Goal: Task Accomplishment & Management: Use online tool/utility

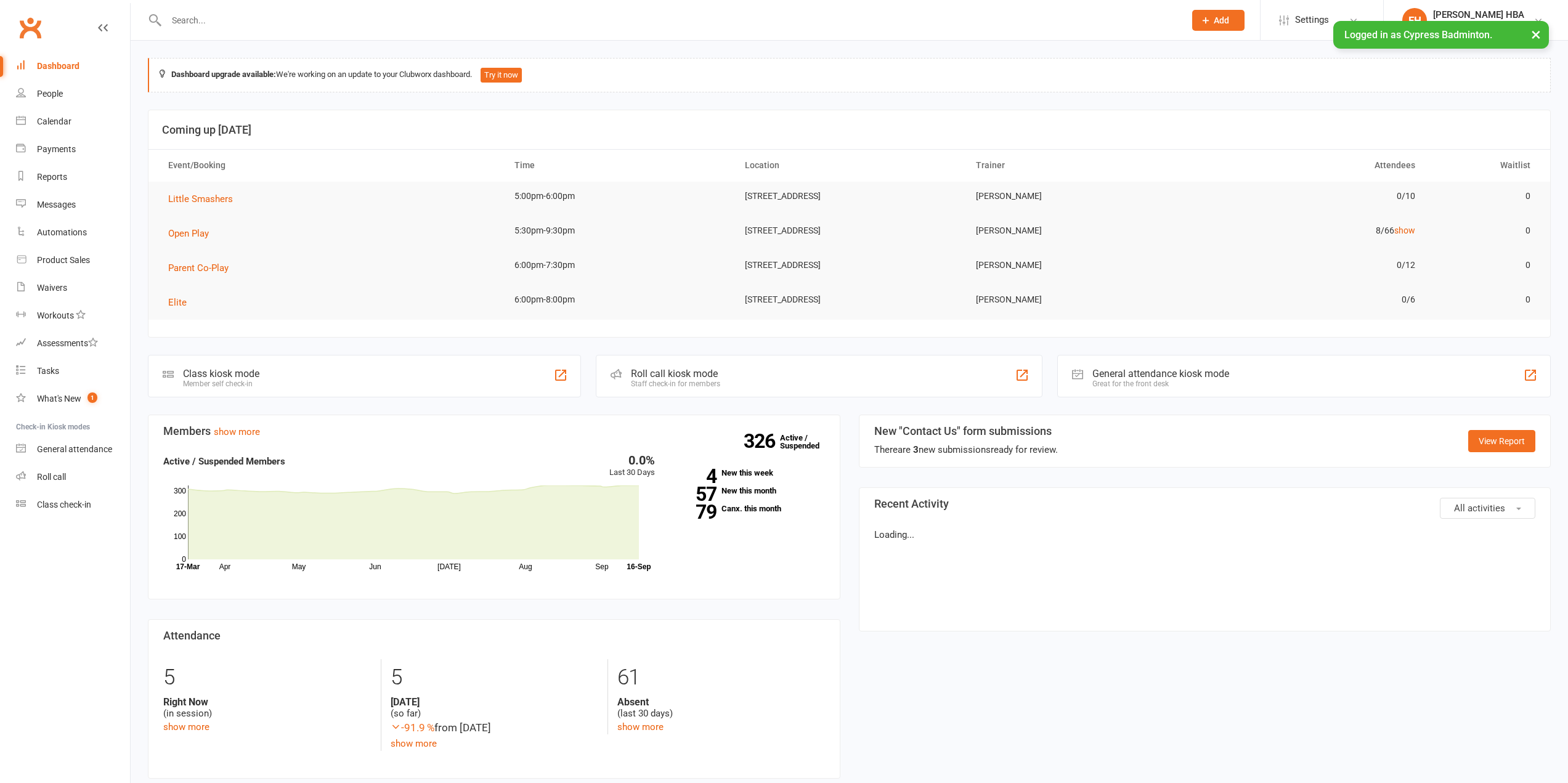
click at [399, 19] on input "text" at bounding box center [669, 20] width 1014 height 17
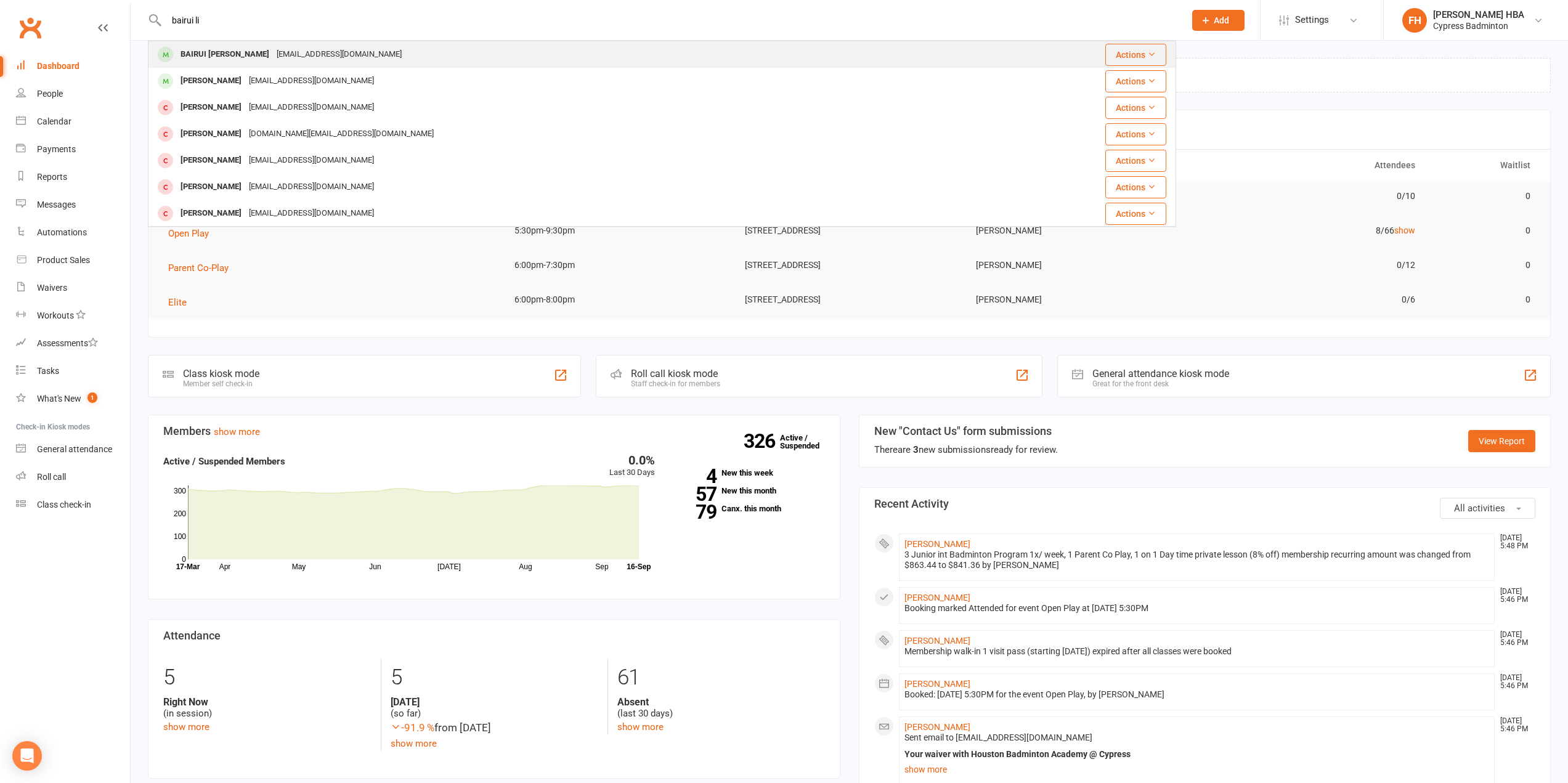
type input "bairui li"
click at [365, 50] on div "BAIRUI Li [EMAIL_ADDRESS][DOMAIN_NAME]" at bounding box center [576, 55] width 854 height 25
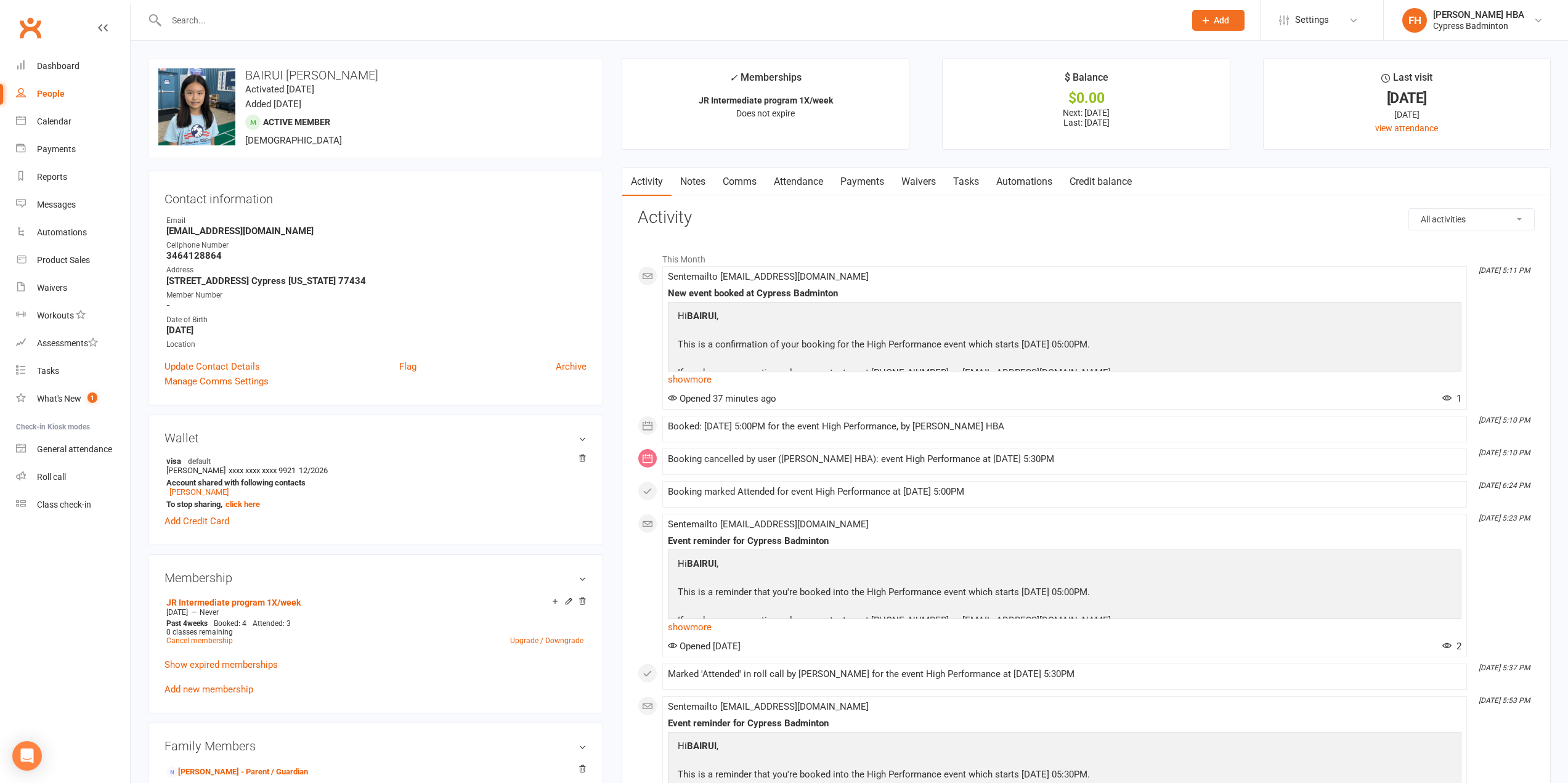
click at [803, 173] on link "Attendance" at bounding box center [798, 181] width 66 height 28
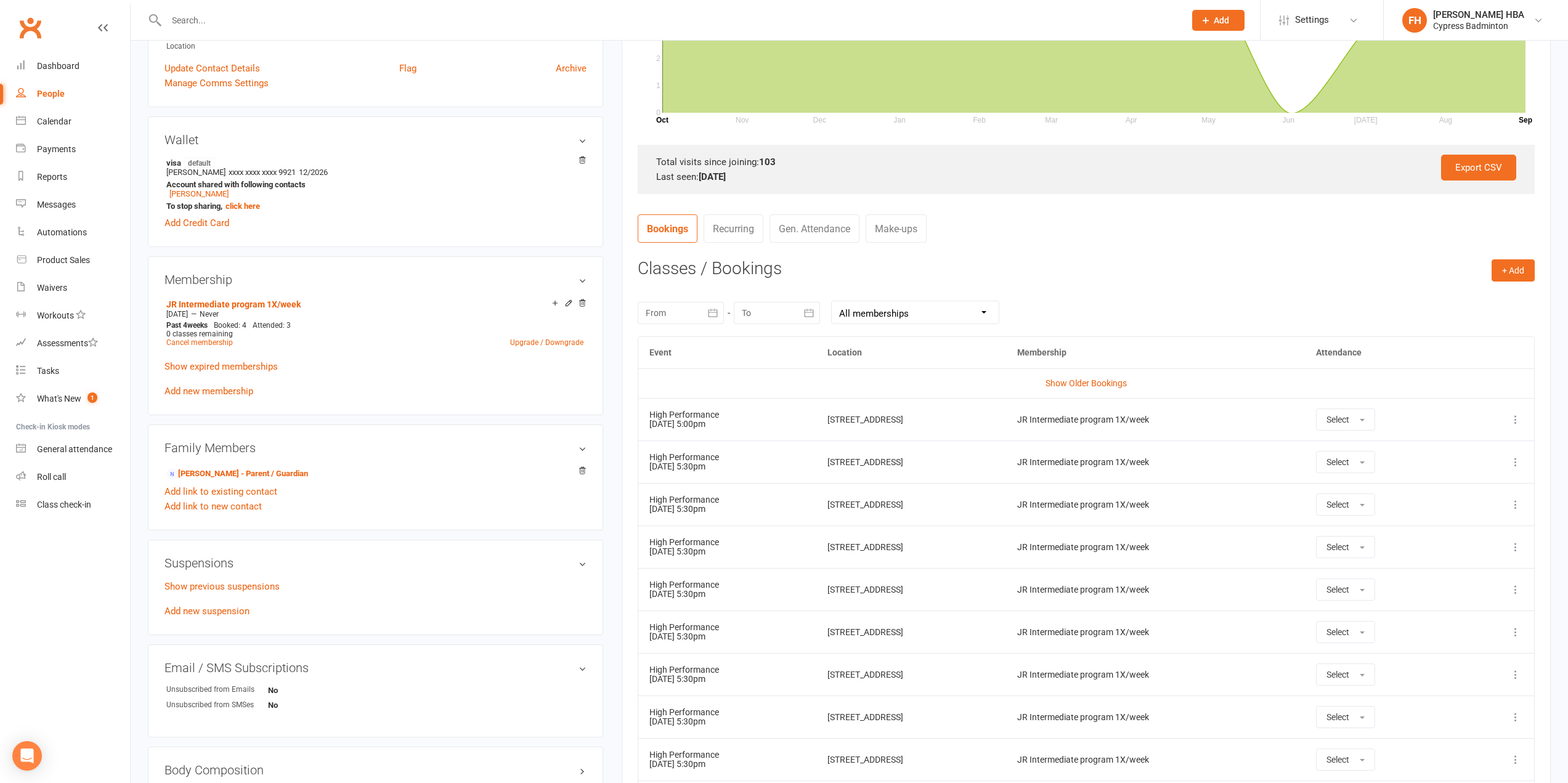
scroll to position [308, 0]
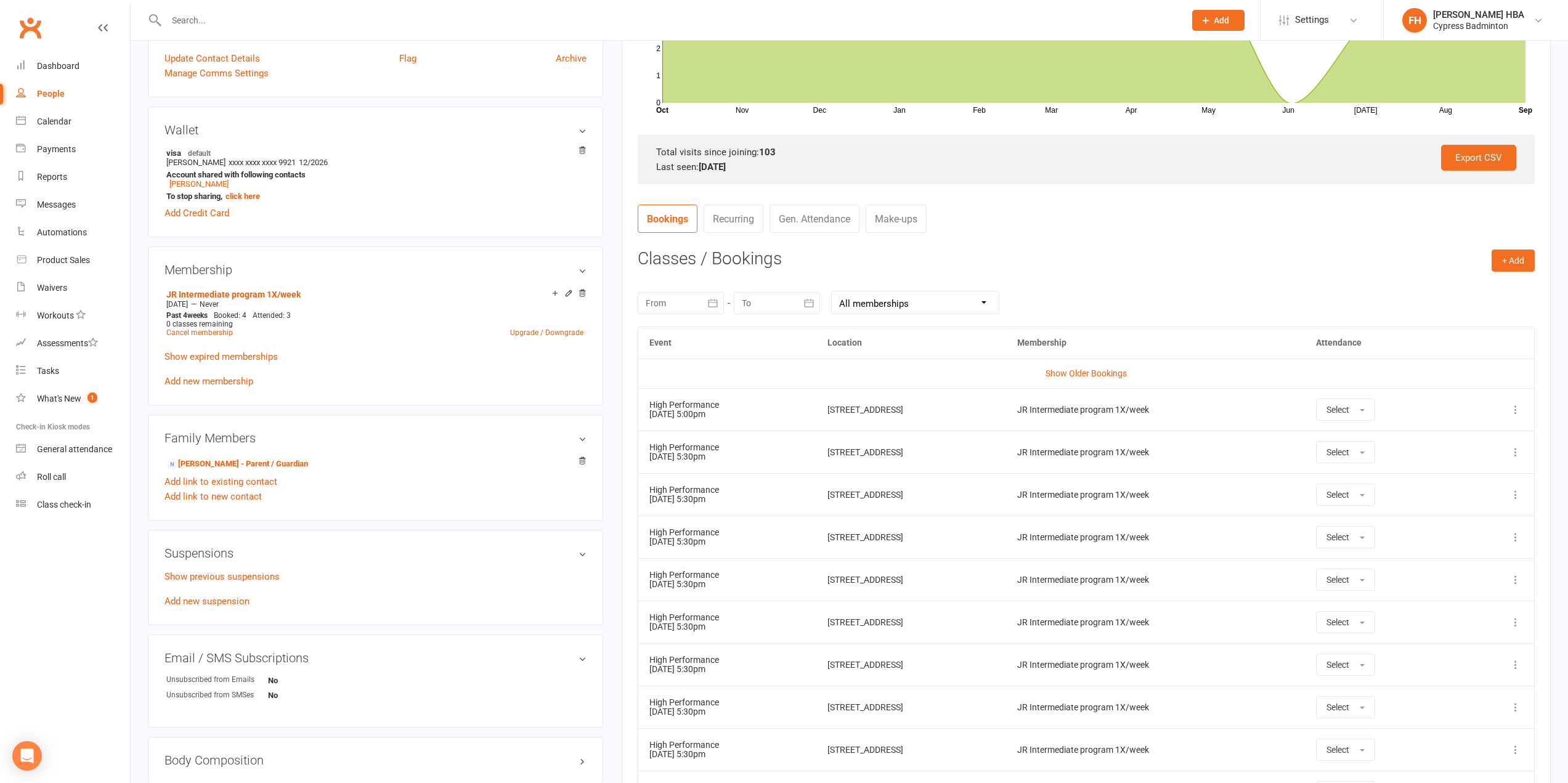
click at [1513, 413] on icon at bounding box center [1516, 410] width 12 height 12
click at [1474, 486] on link "Remove booking" at bounding box center [1462, 483] width 122 height 25
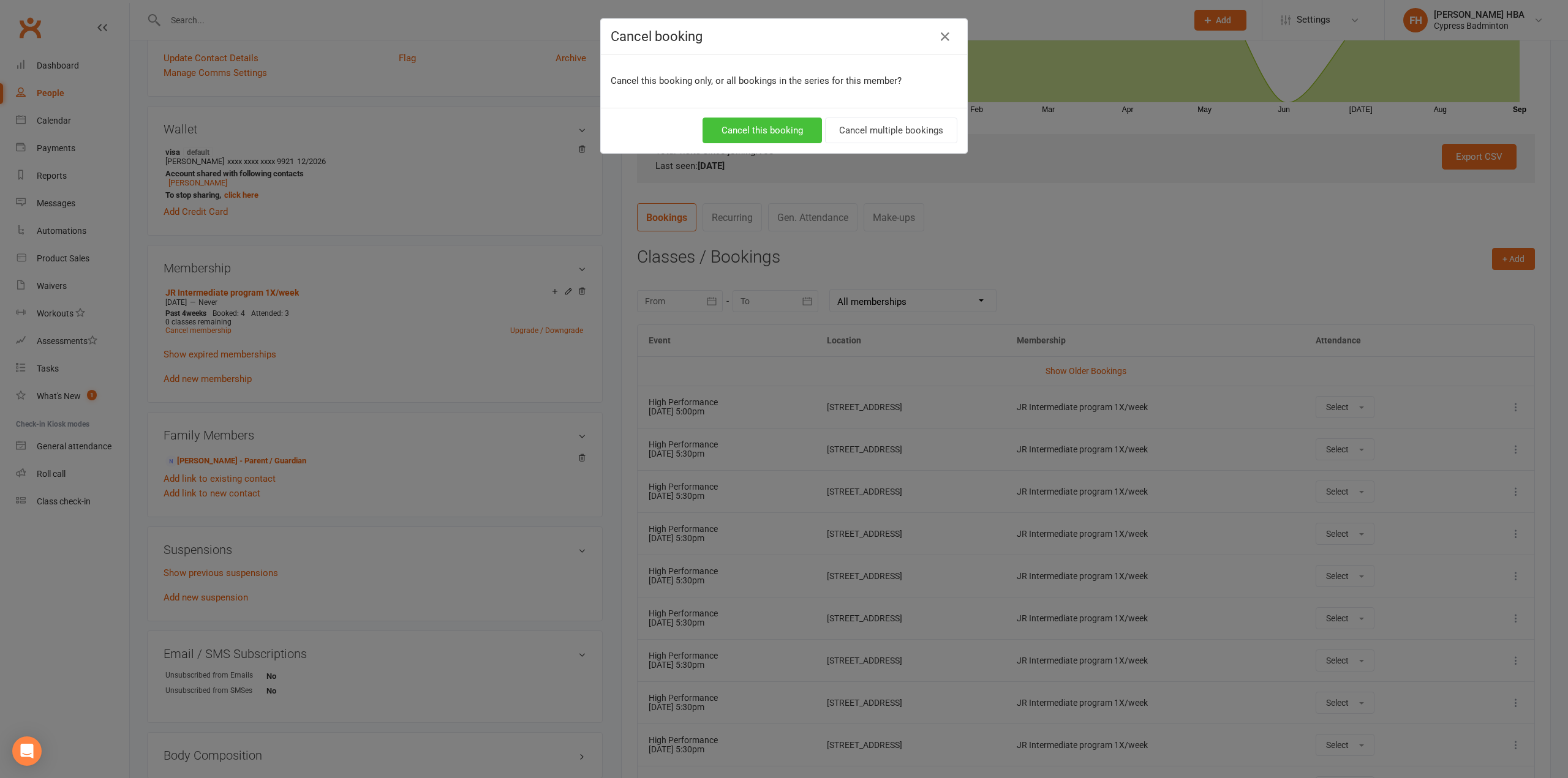
click at [740, 134] on button "Cancel this booking" at bounding box center [762, 131] width 119 height 26
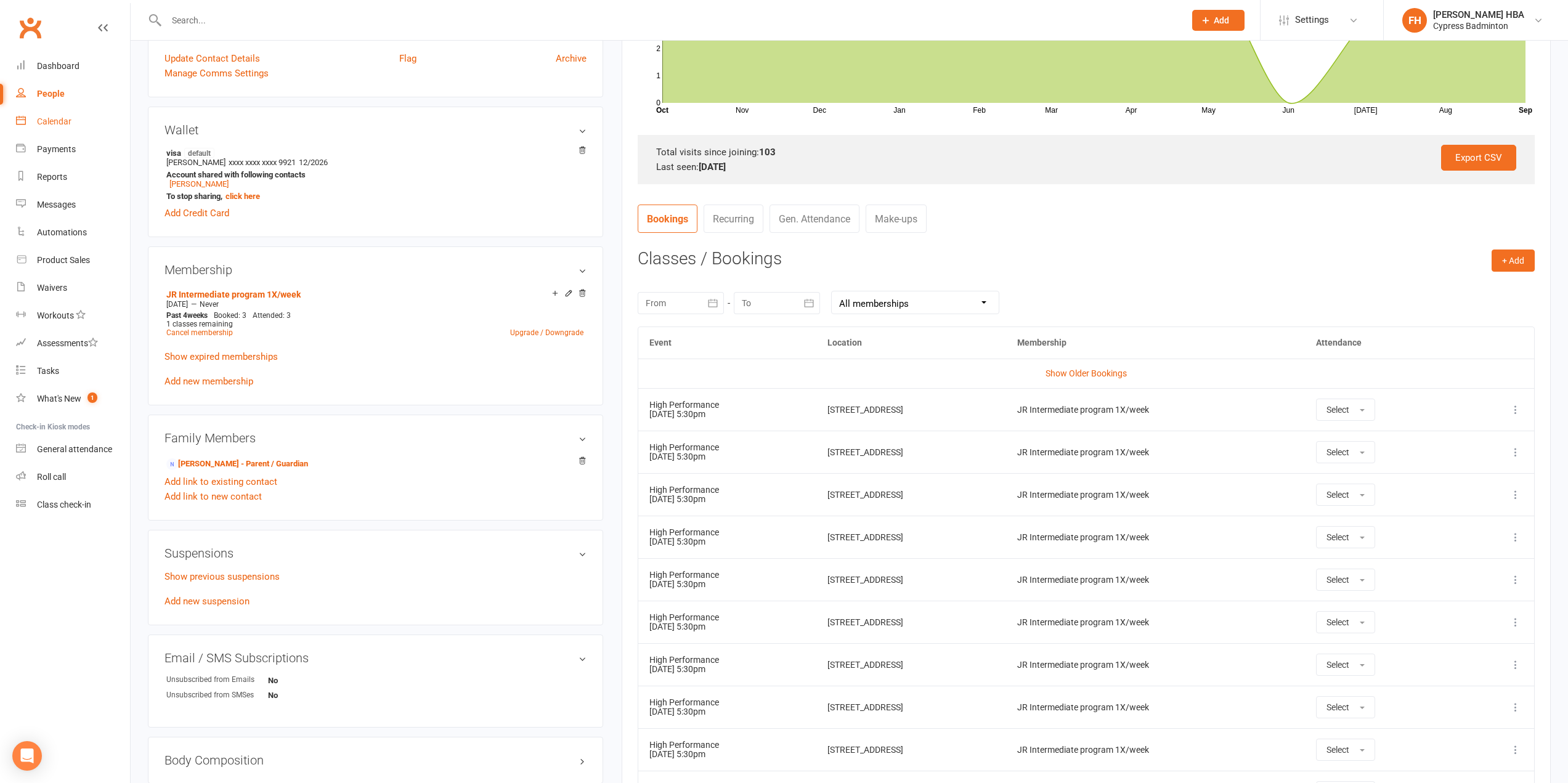
click at [94, 126] on link "Calendar" at bounding box center [73, 122] width 114 height 28
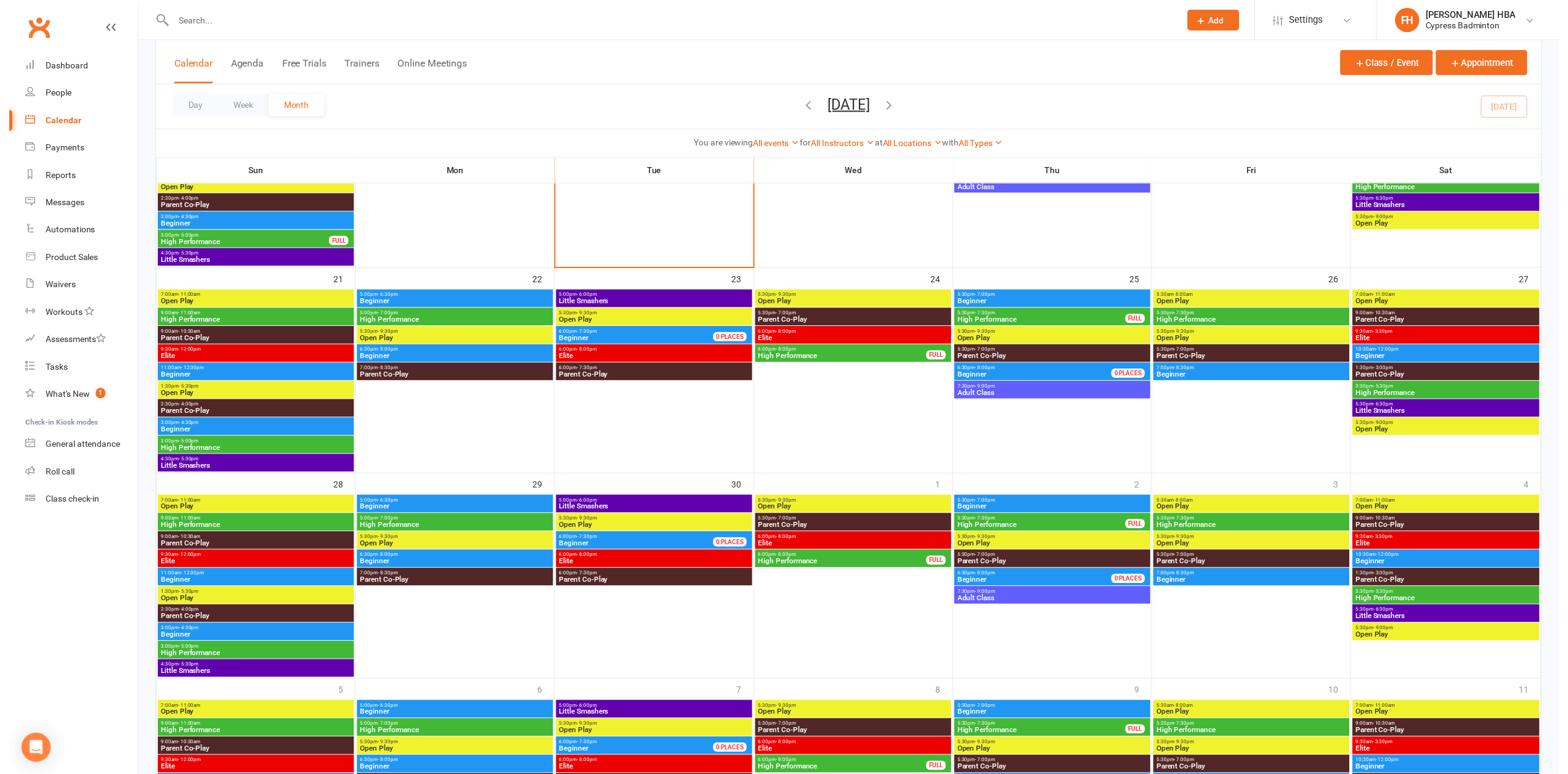
scroll to position [616, 0]
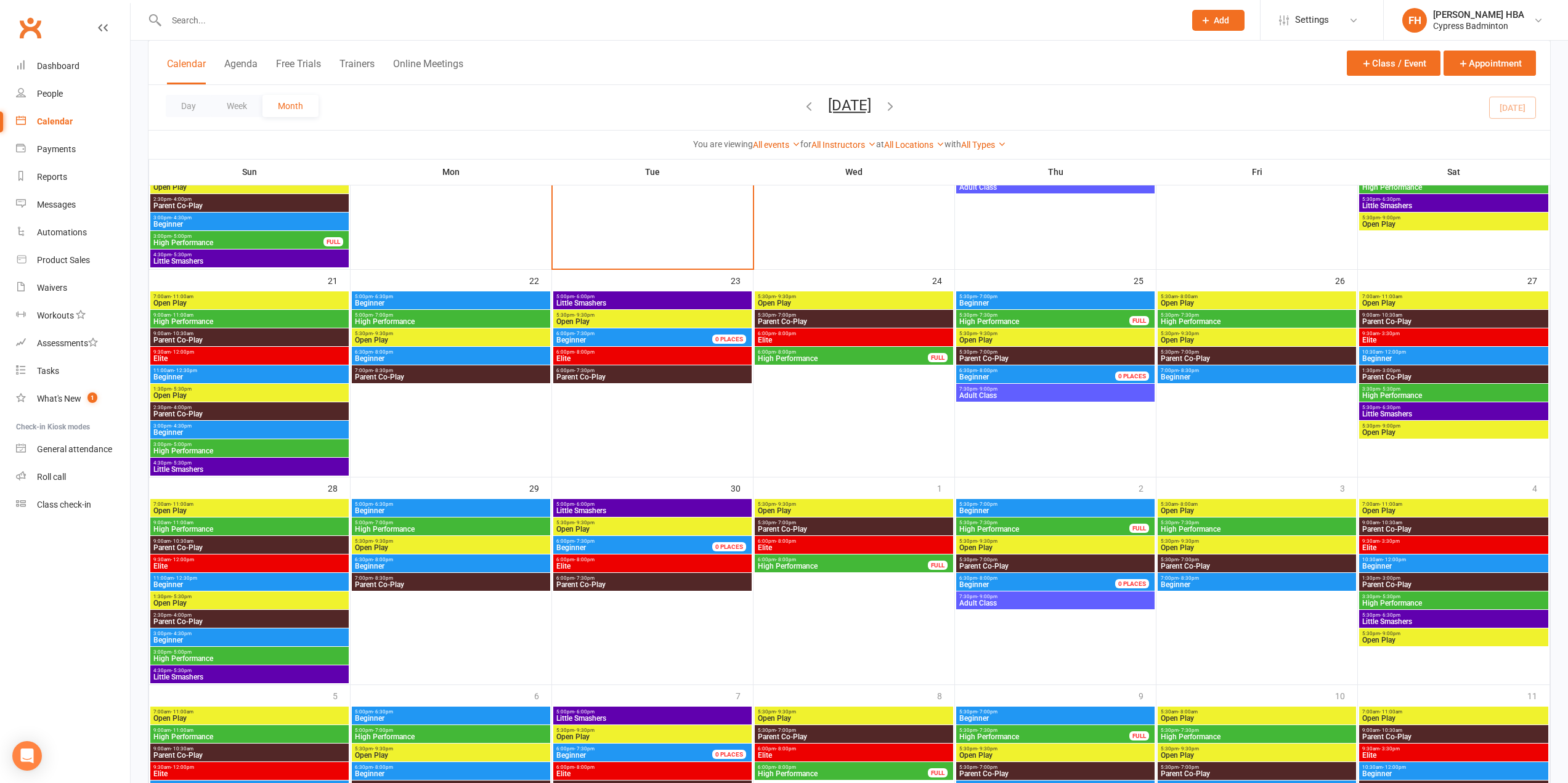
click at [1390, 390] on span "- 5:30pm" at bounding box center [1390, 389] width 20 height 6
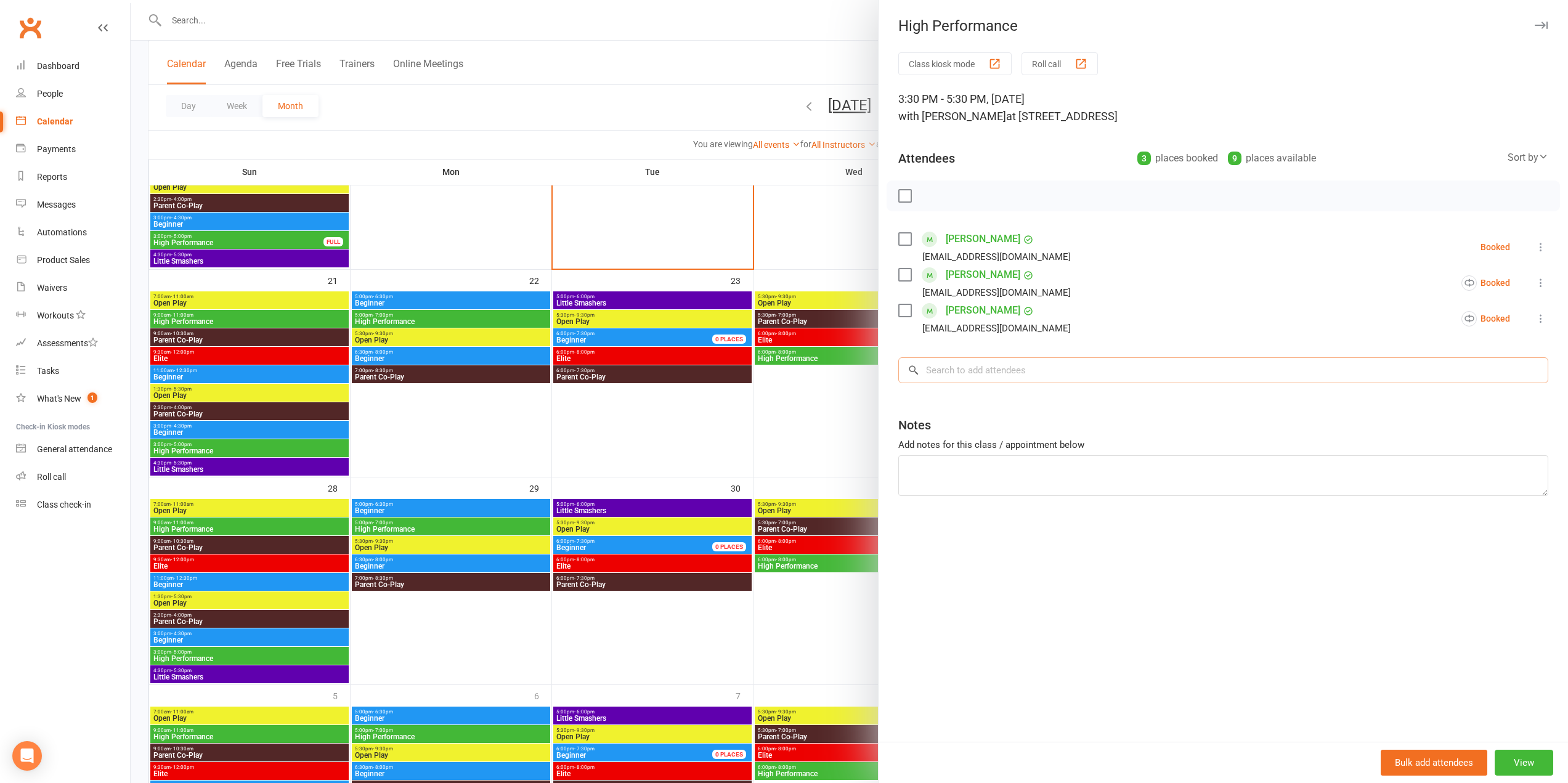
click at [1193, 369] on input "search" at bounding box center [1223, 370] width 650 height 26
paste input "bairui li"
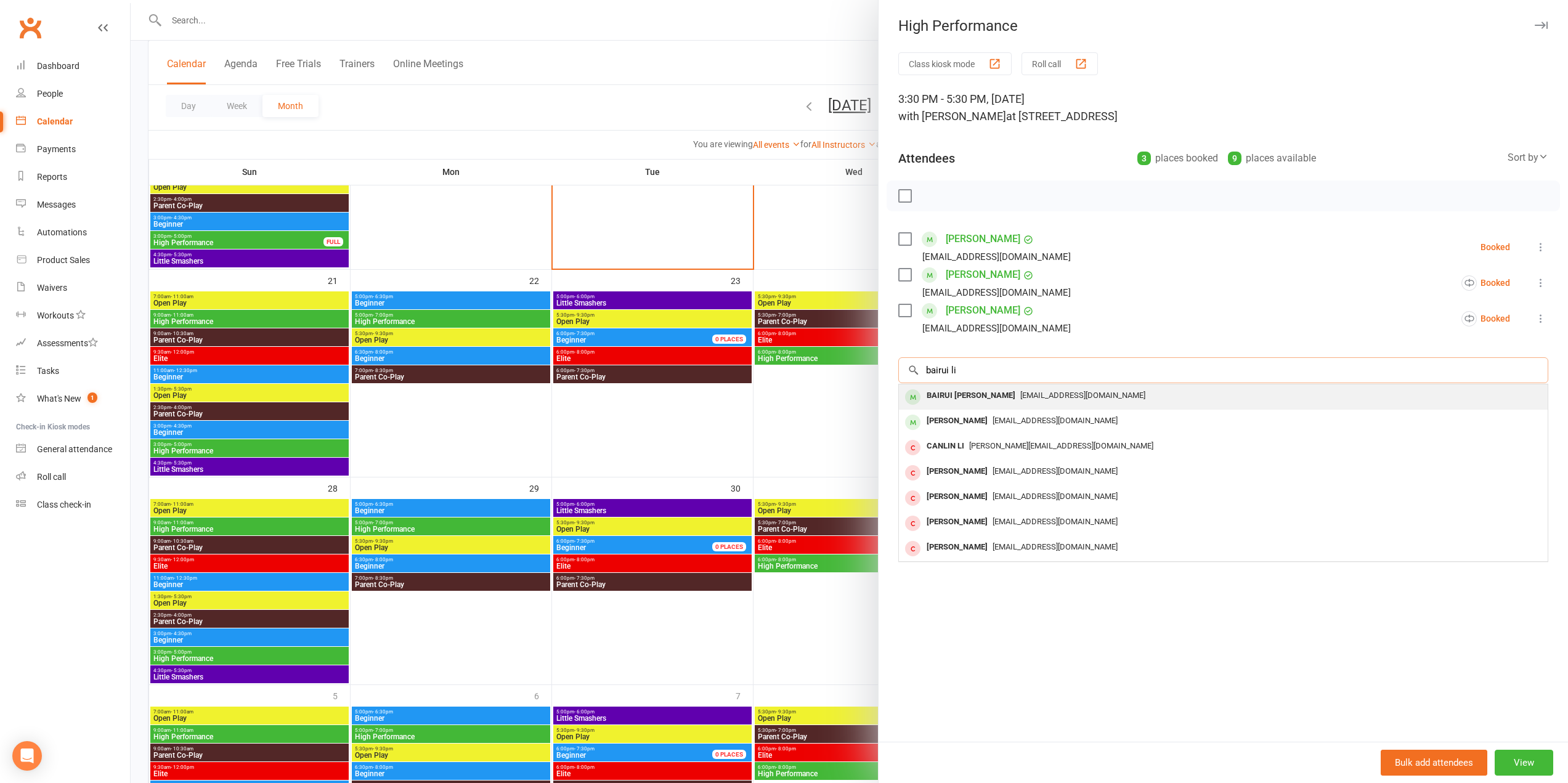
type input "bairui li"
click at [1053, 397] on span "Sophia.test678@gmail.com" at bounding box center [1083, 395] width 125 height 9
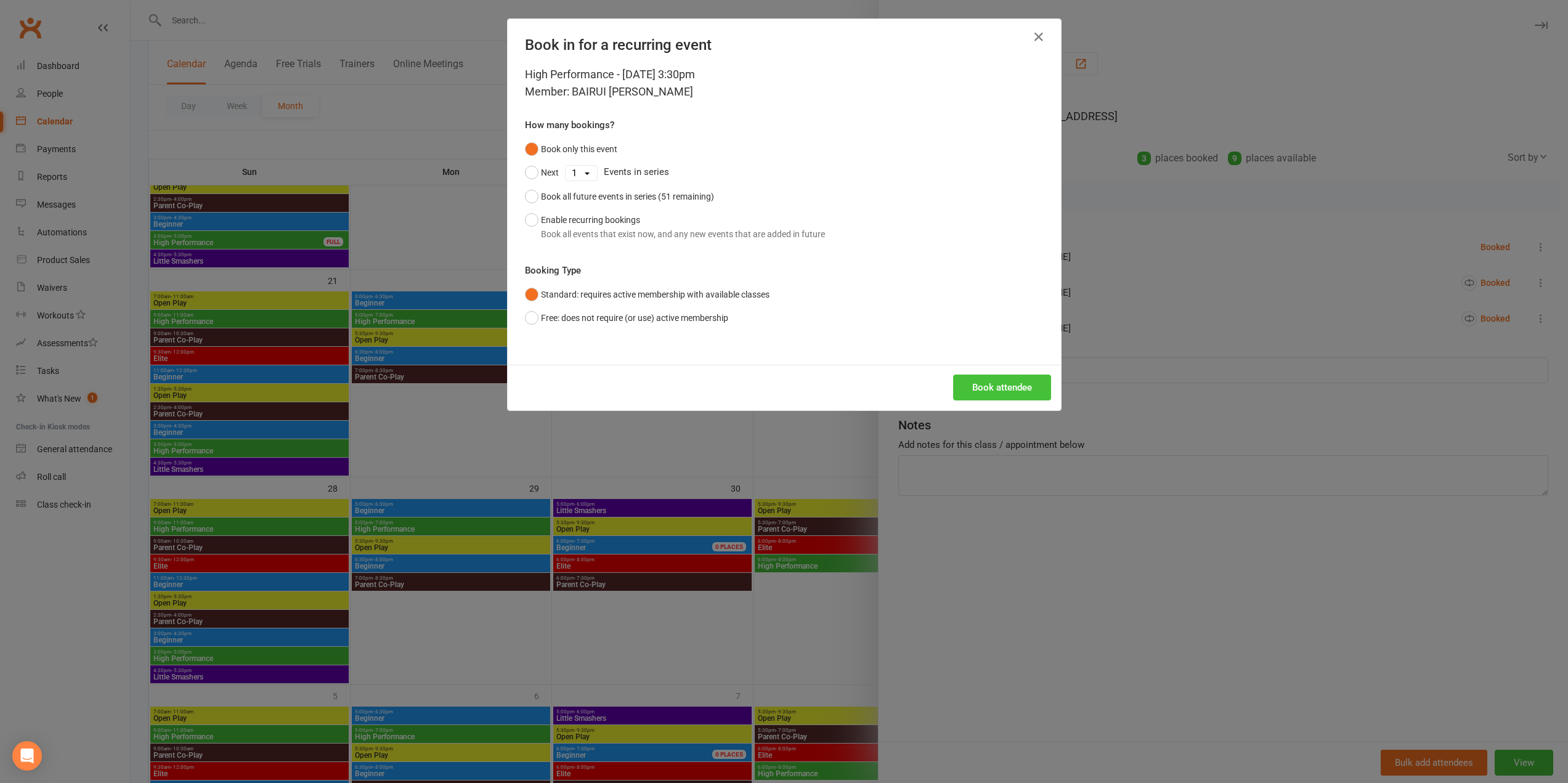
click at [1019, 392] on button "Book attendee" at bounding box center [1002, 388] width 98 height 26
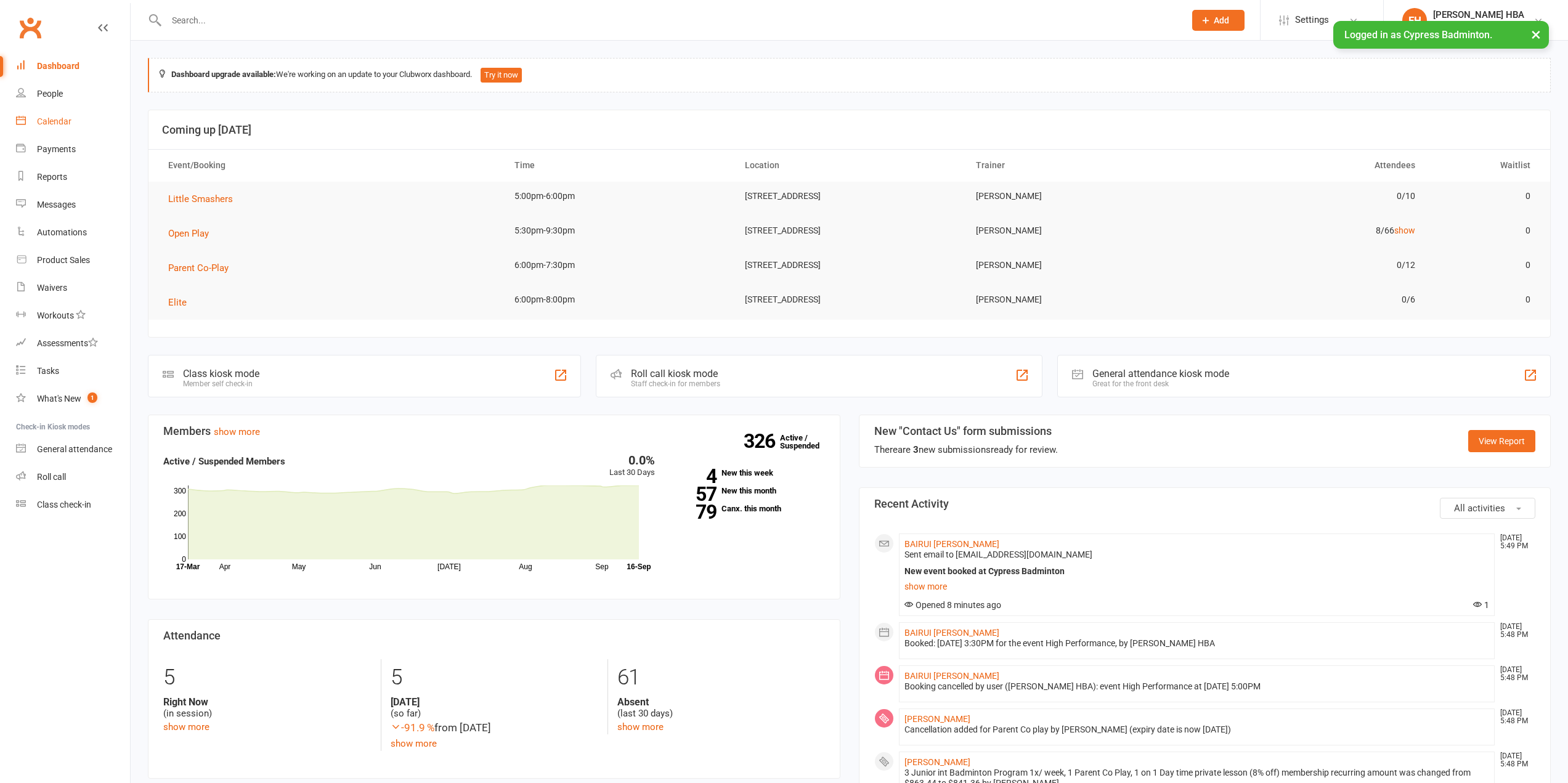
click at [84, 132] on link "Calendar" at bounding box center [73, 122] width 114 height 28
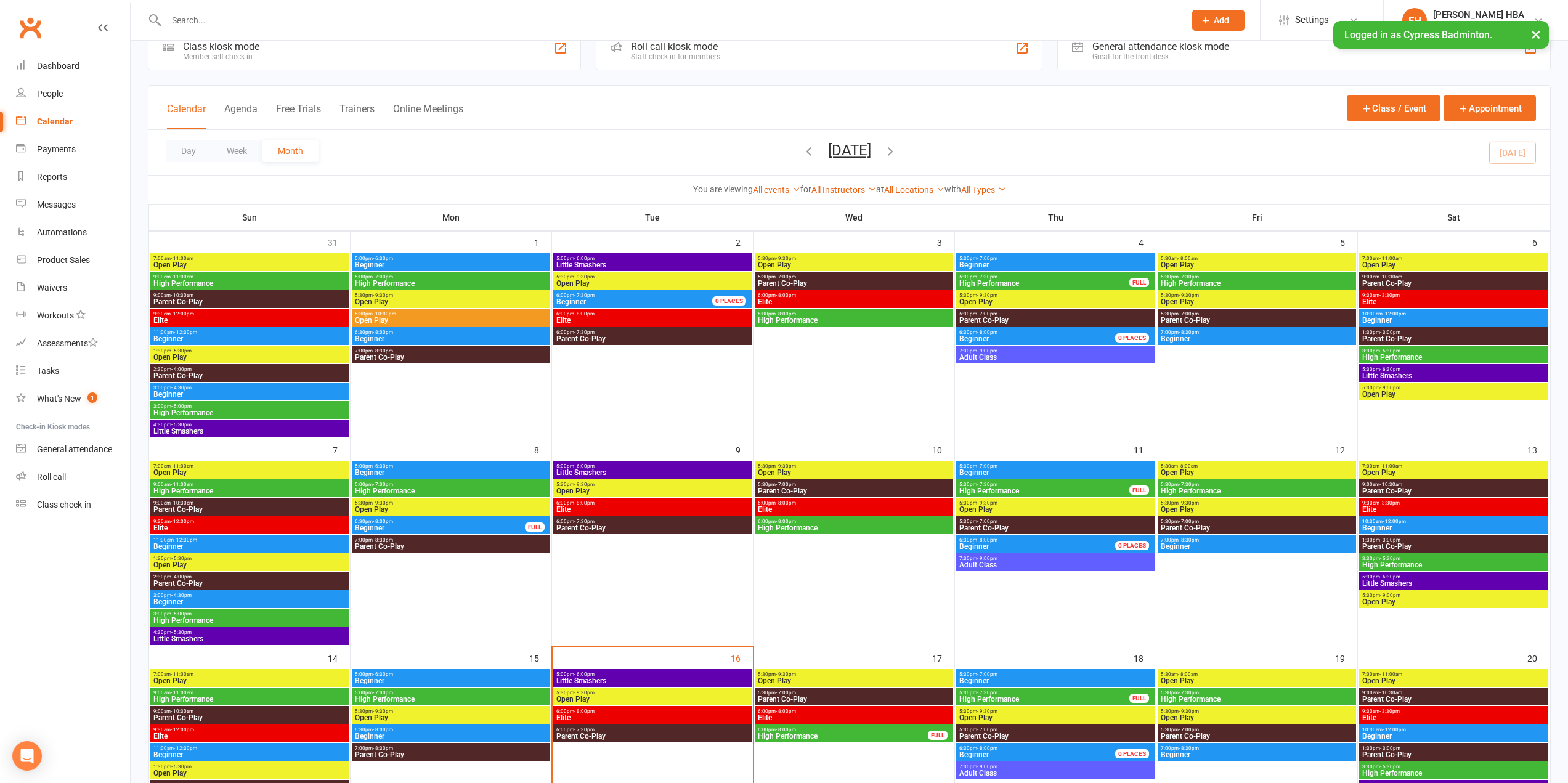
scroll to position [308, 0]
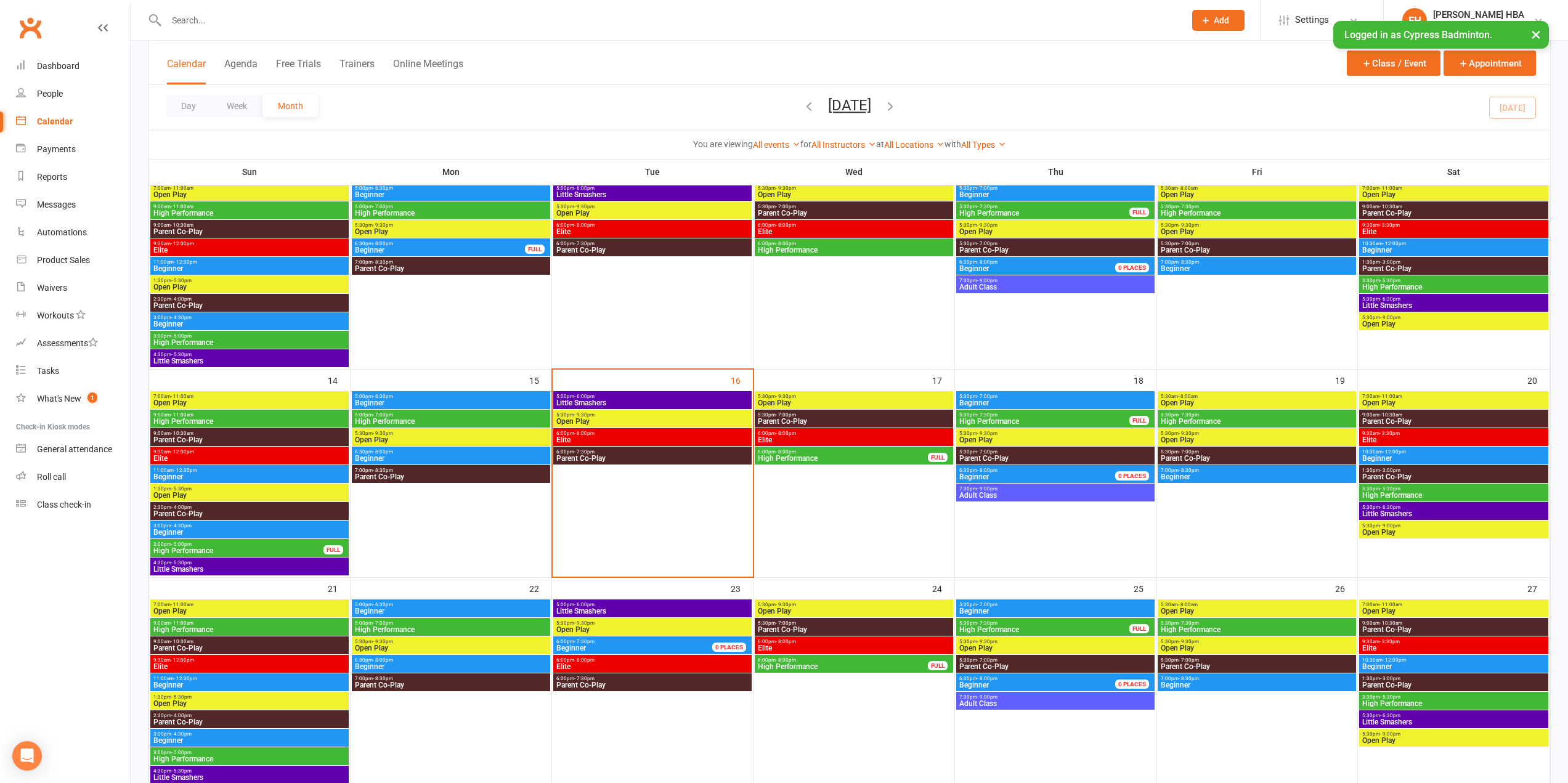
click at [599, 419] on span "Open Play" at bounding box center [653, 421] width 194 height 7
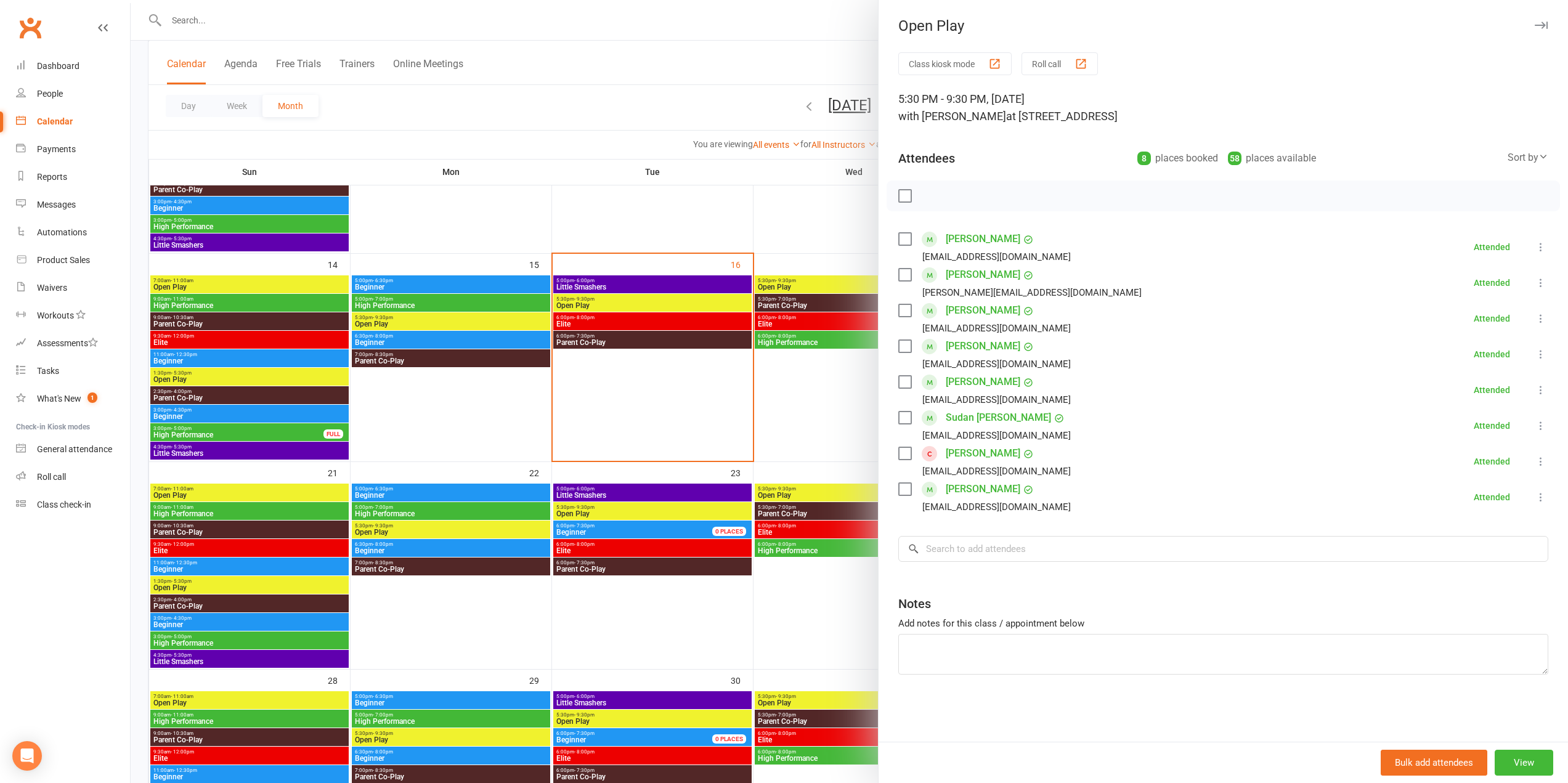
scroll to position [432, 0]
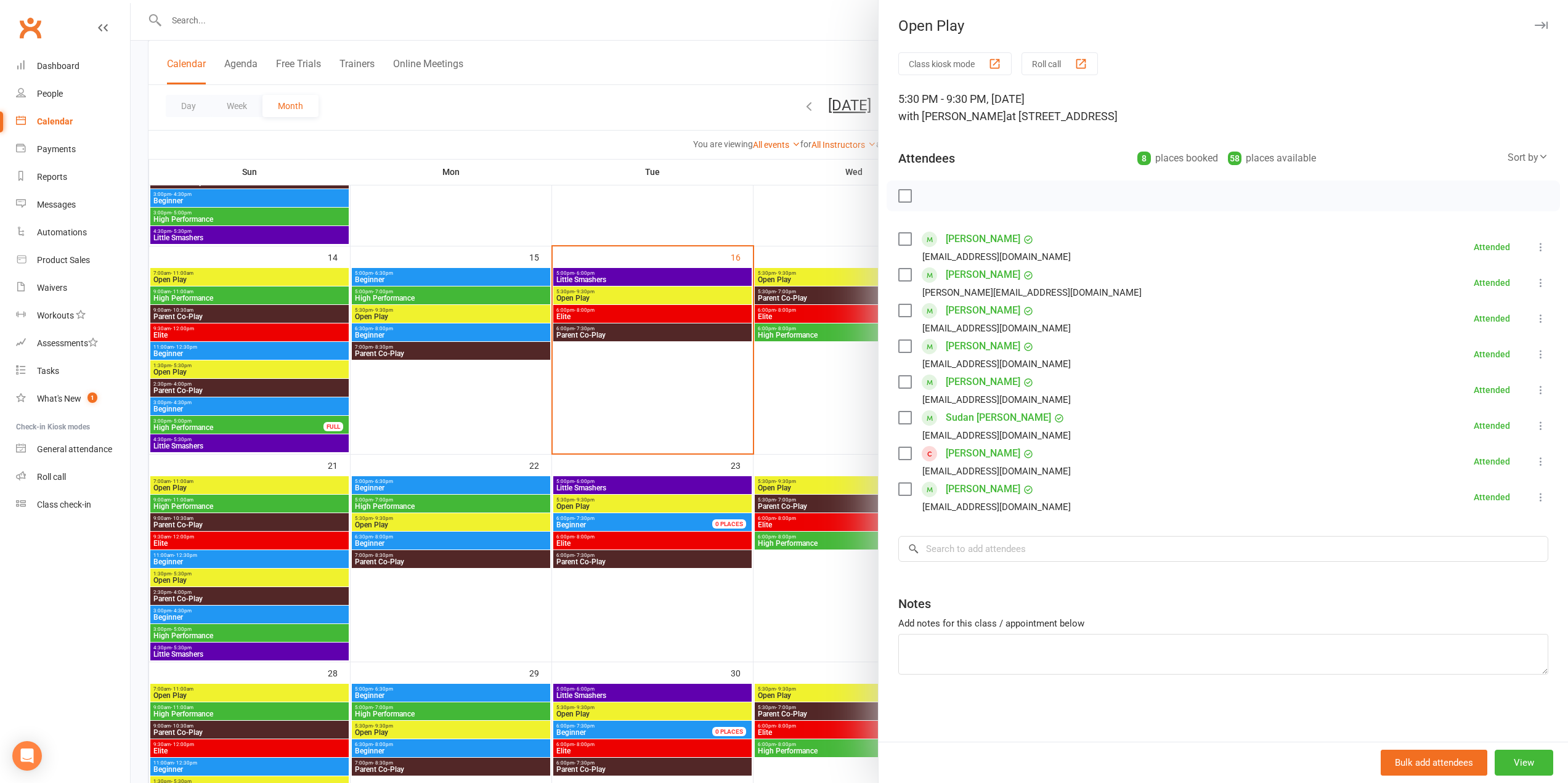
click at [653, 418] on div at bounding box center [850, 392] width 1438 height 783
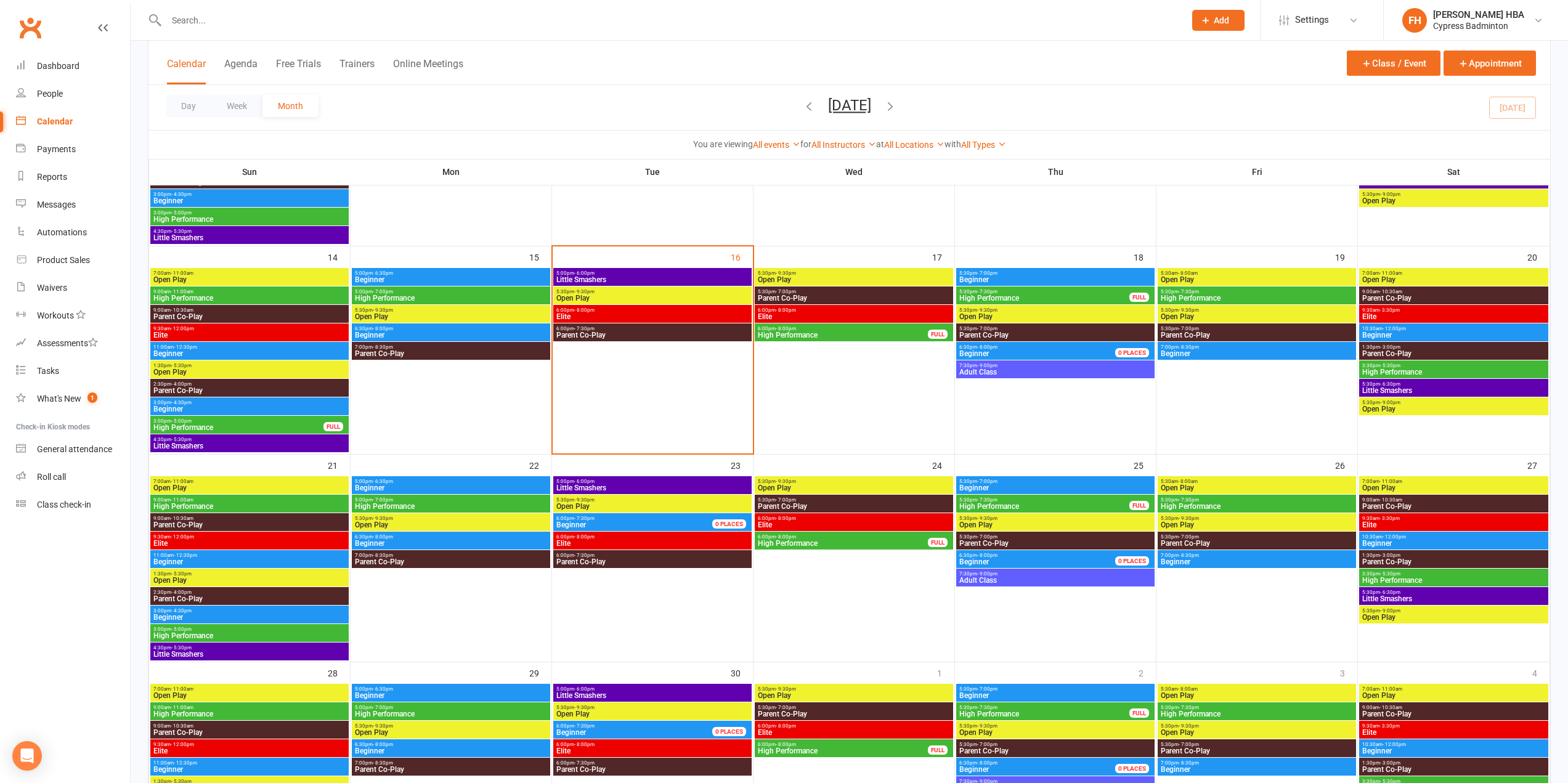
click at [606, 316] on span "Elite" at bounding box center [653, 317] width 194 height 7
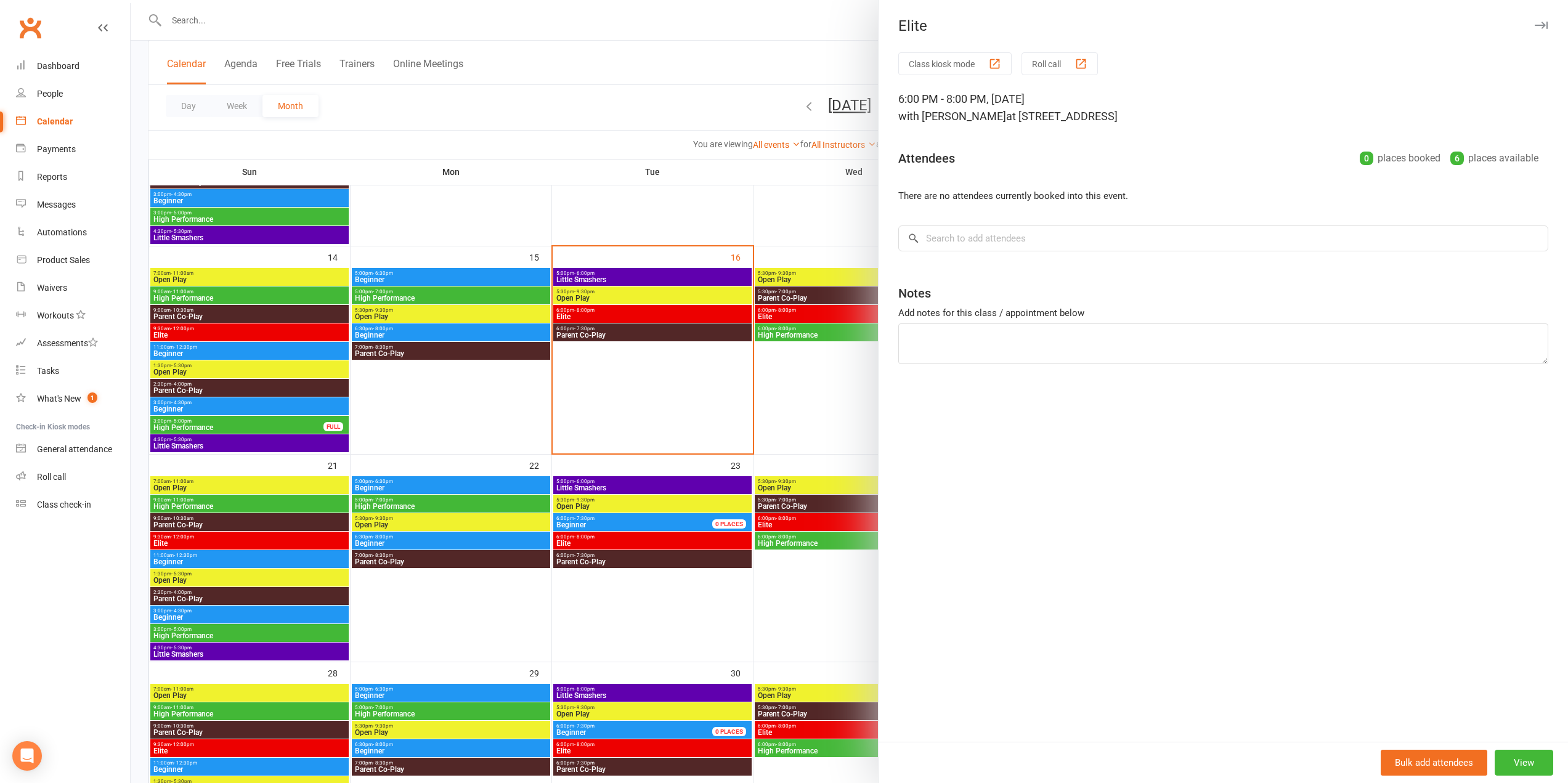
click at [606, 318] on div at bounding box center [850, 392] width 1438 height 783
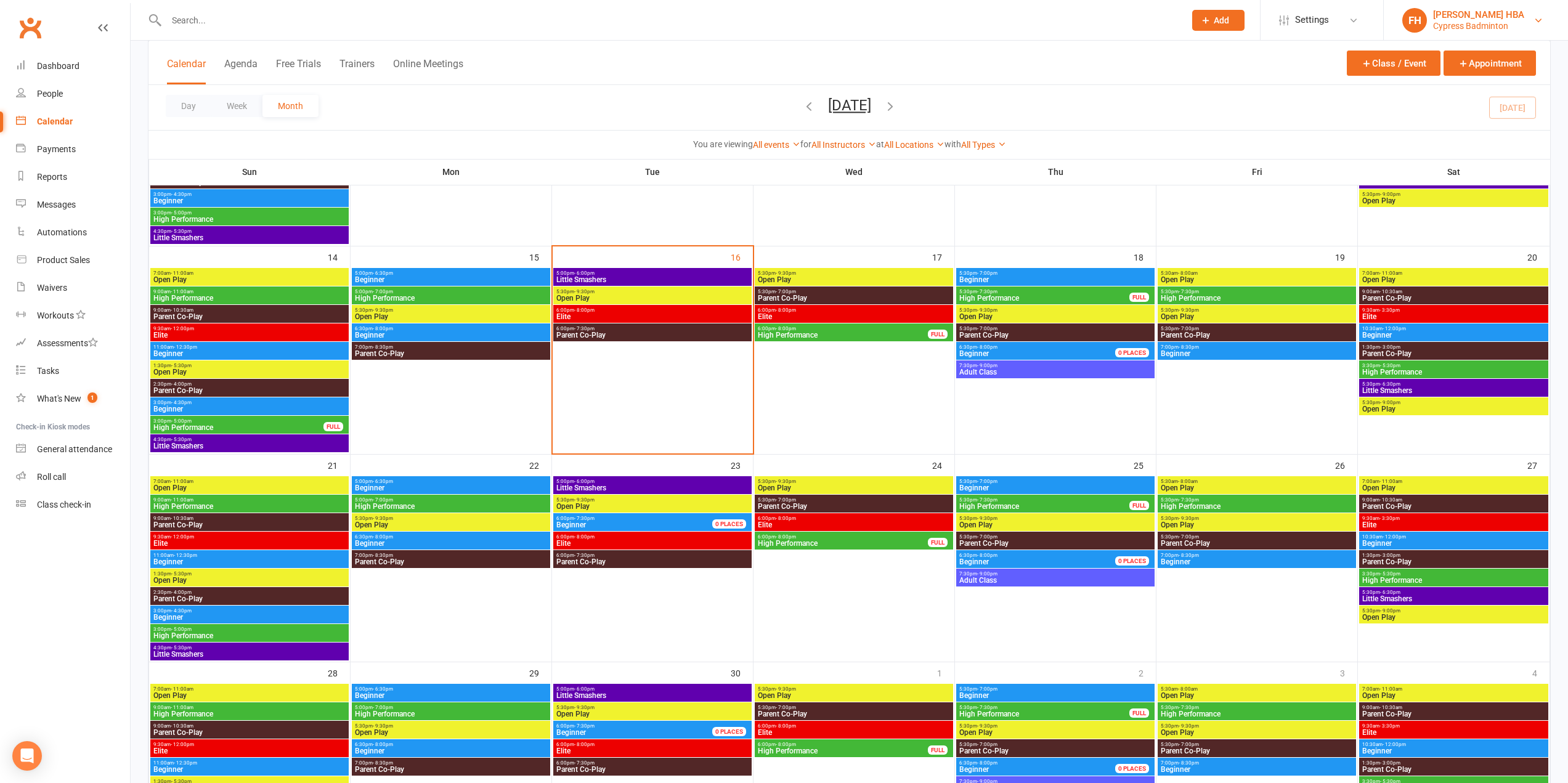
click at [1492, 18] on div "[PERSON_NAME] HBA" at bounding box center [1479, 15] width 91 height 11
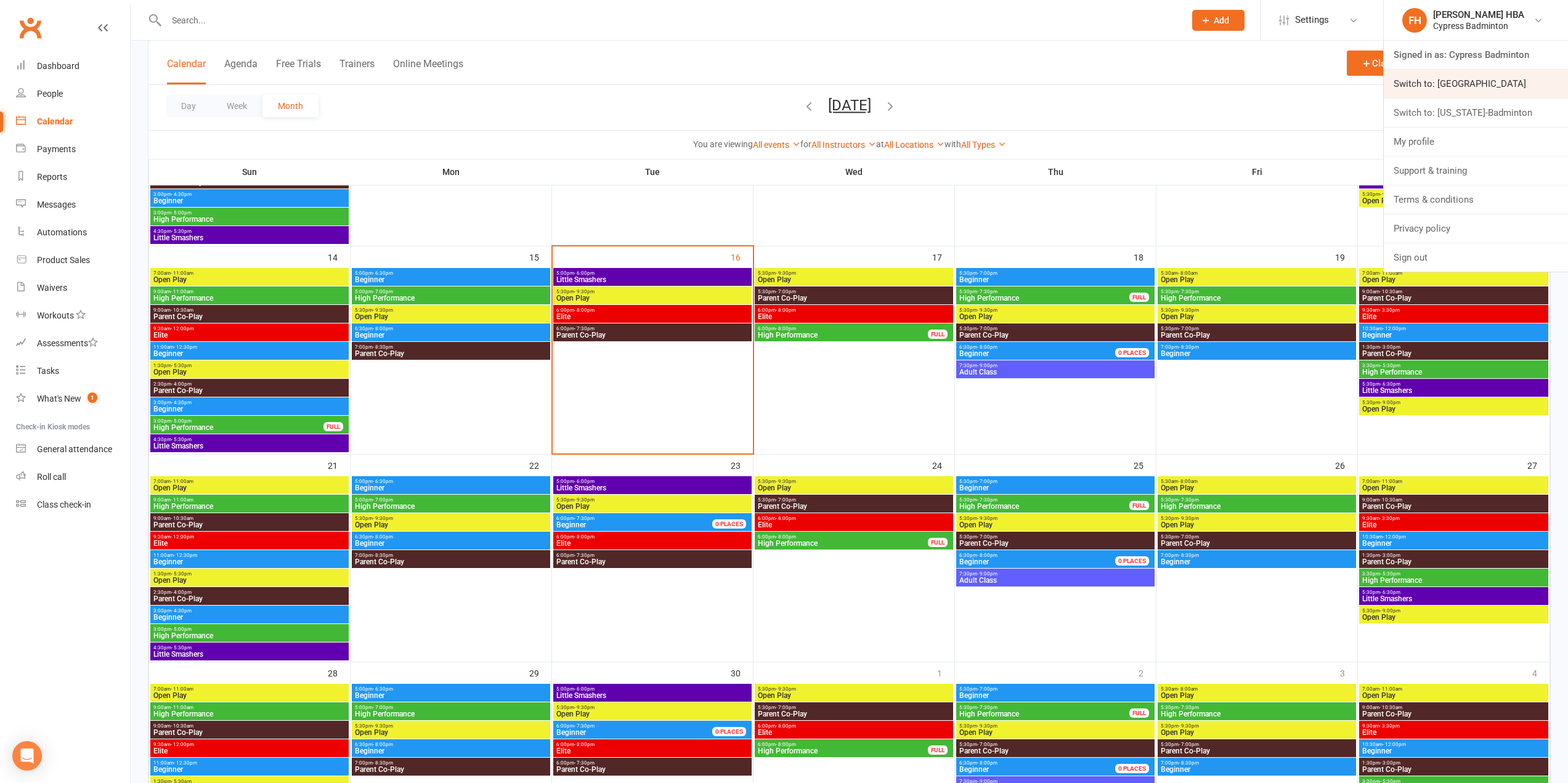
click at [1428, 82] on link "Switch to: [GEOGRAPHIC_DATA]" at bounding box center [1476, 84] width 184 height 28
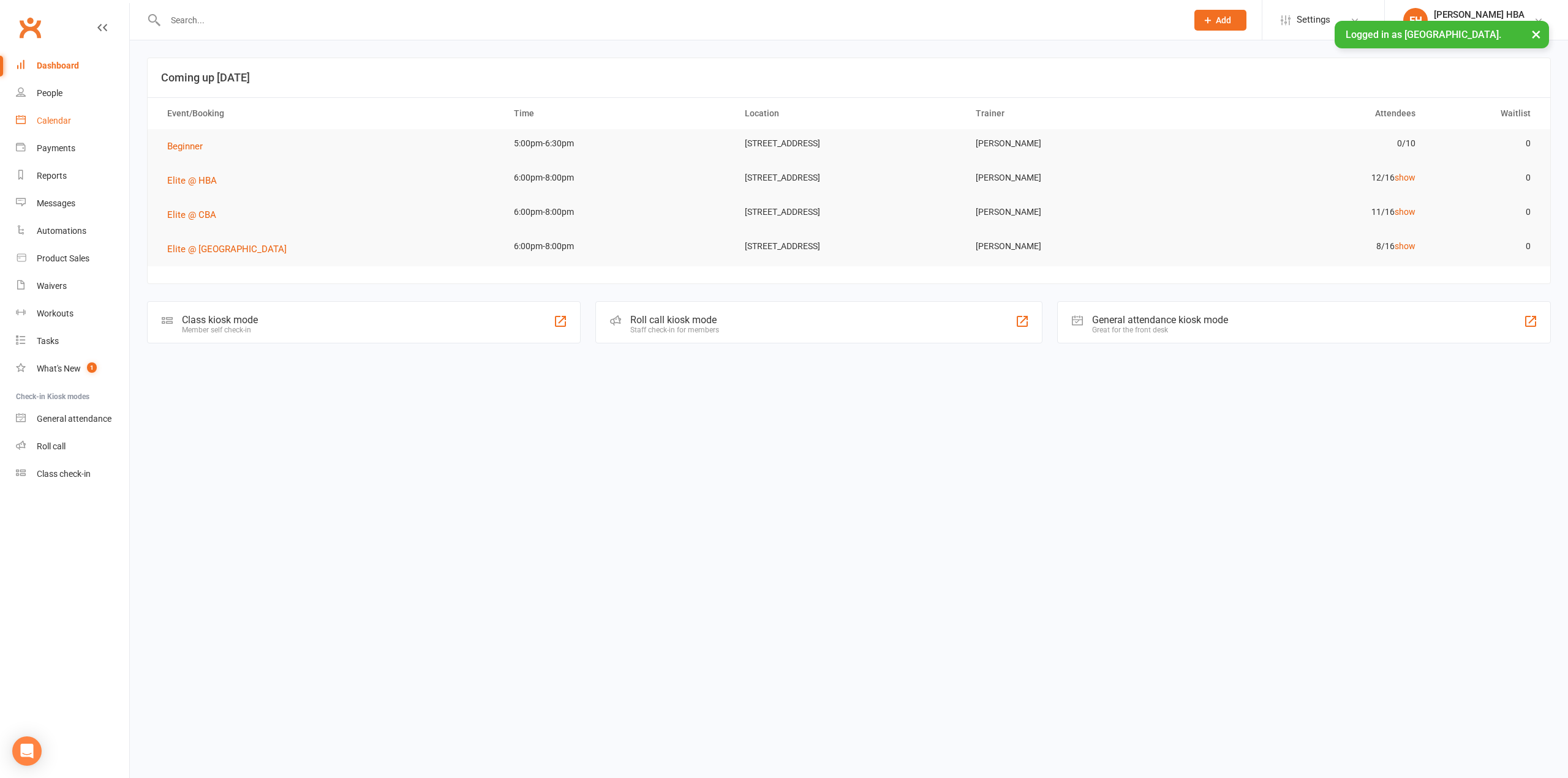
click at [40, 123] on div "Calendar" at bounding box center [54, 121] width 34 height 10
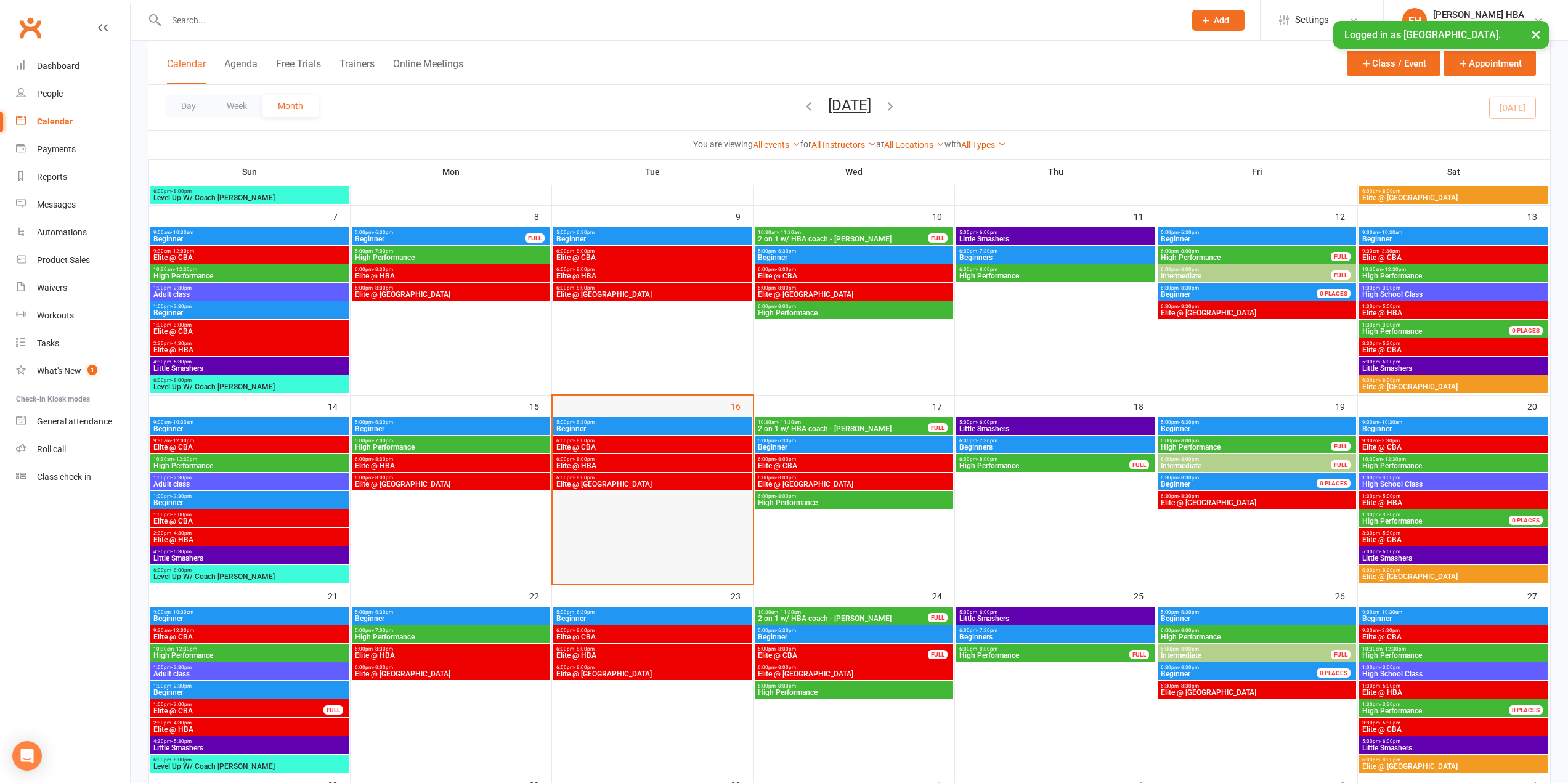
scroll to position [247, 0]
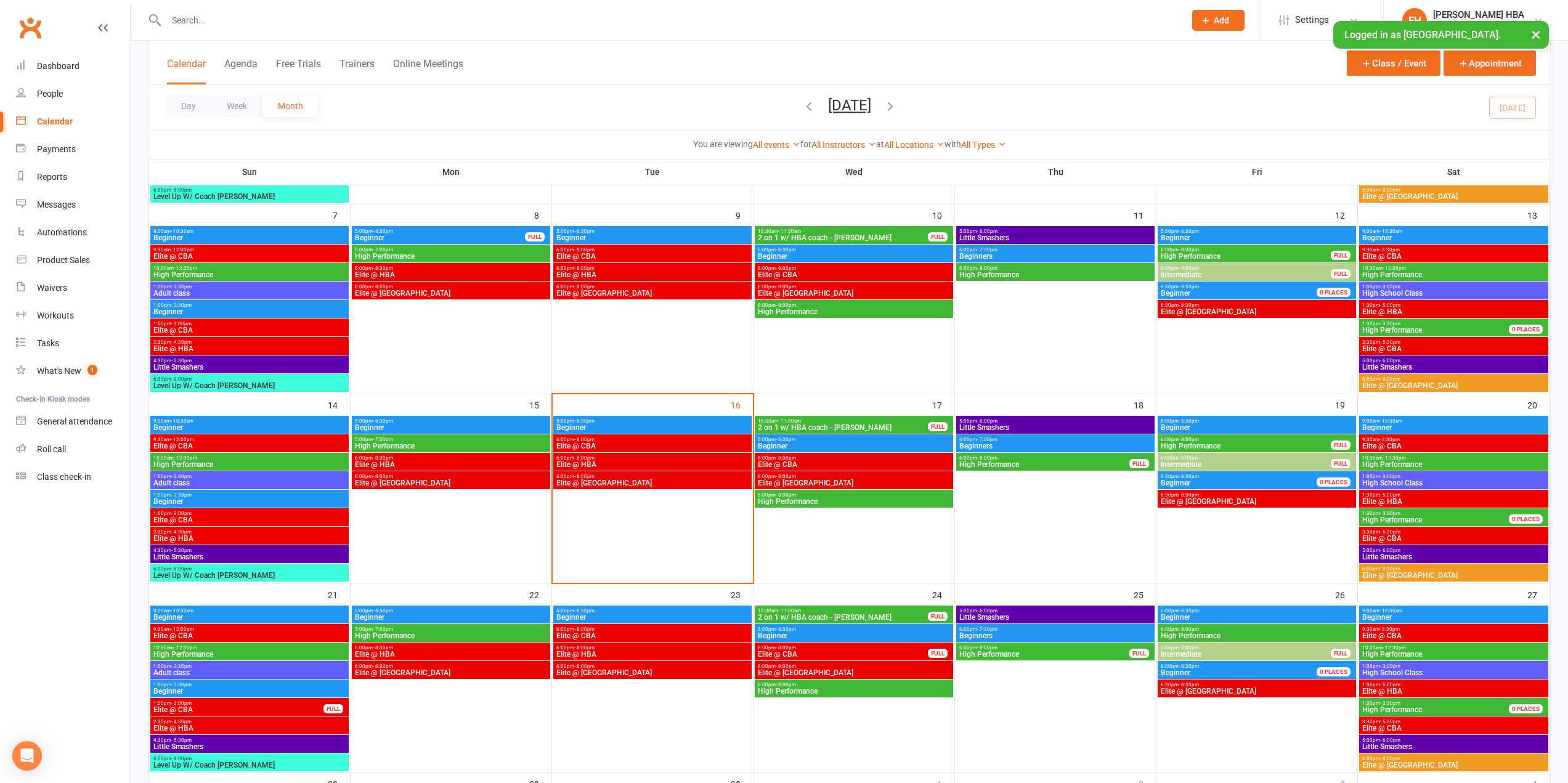
click at [597, 440] on span "6:00pm - 8:00pm" at bounding box center [653, 440] width 194 height 6
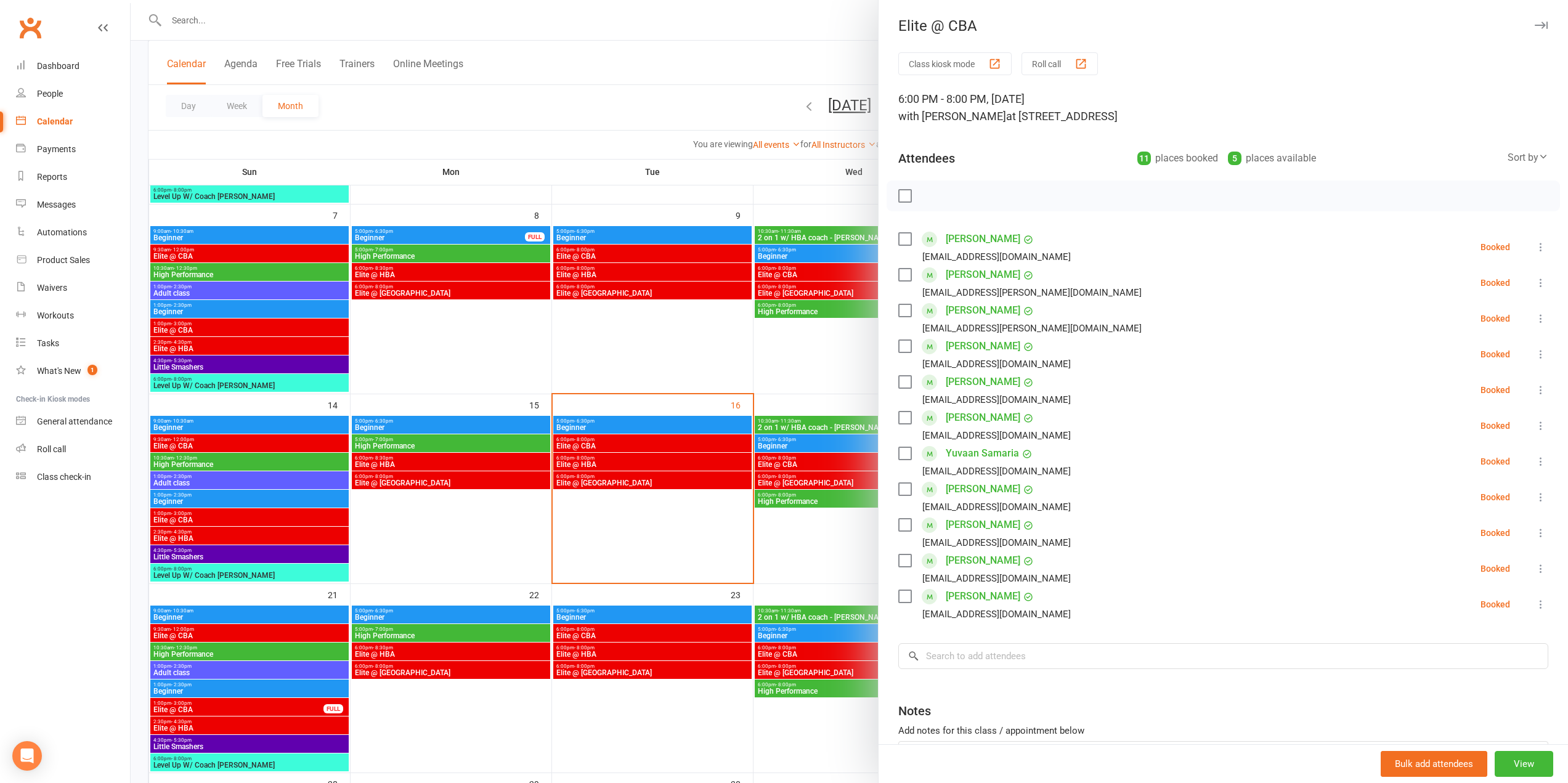
click at [589, 368] on div at bounding box center [850, 392] width 1438 height 783
